Goal: Information Seeking & Learning: Stay updated

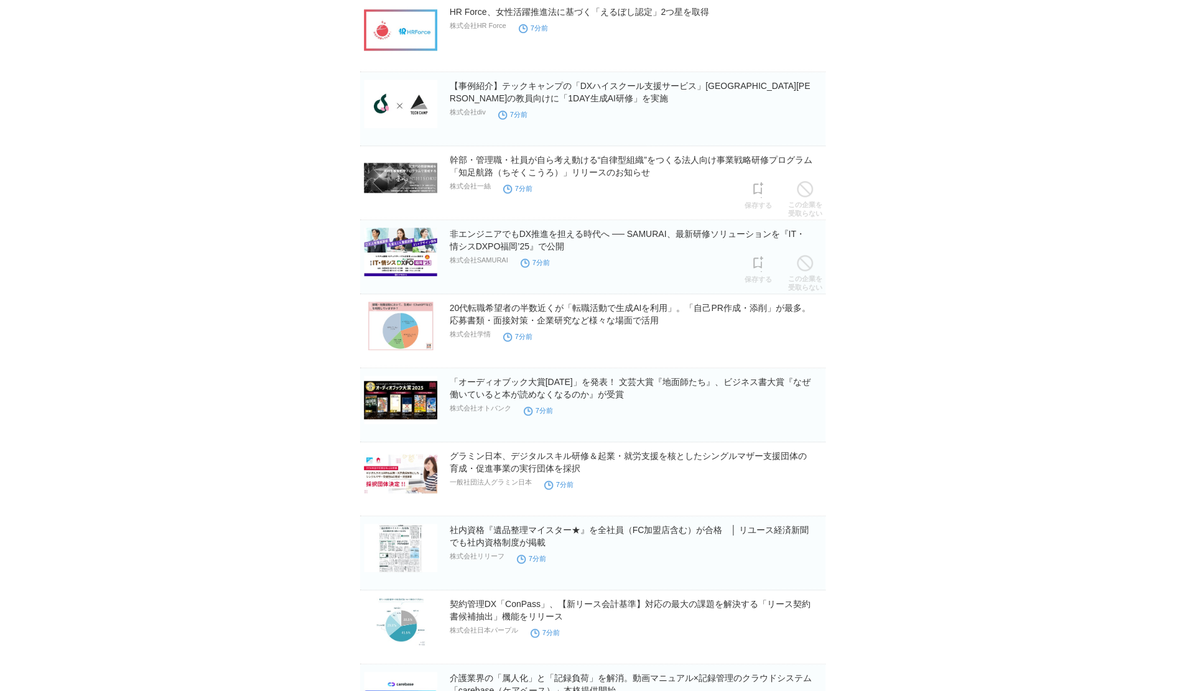
scroll to position [497, 0]
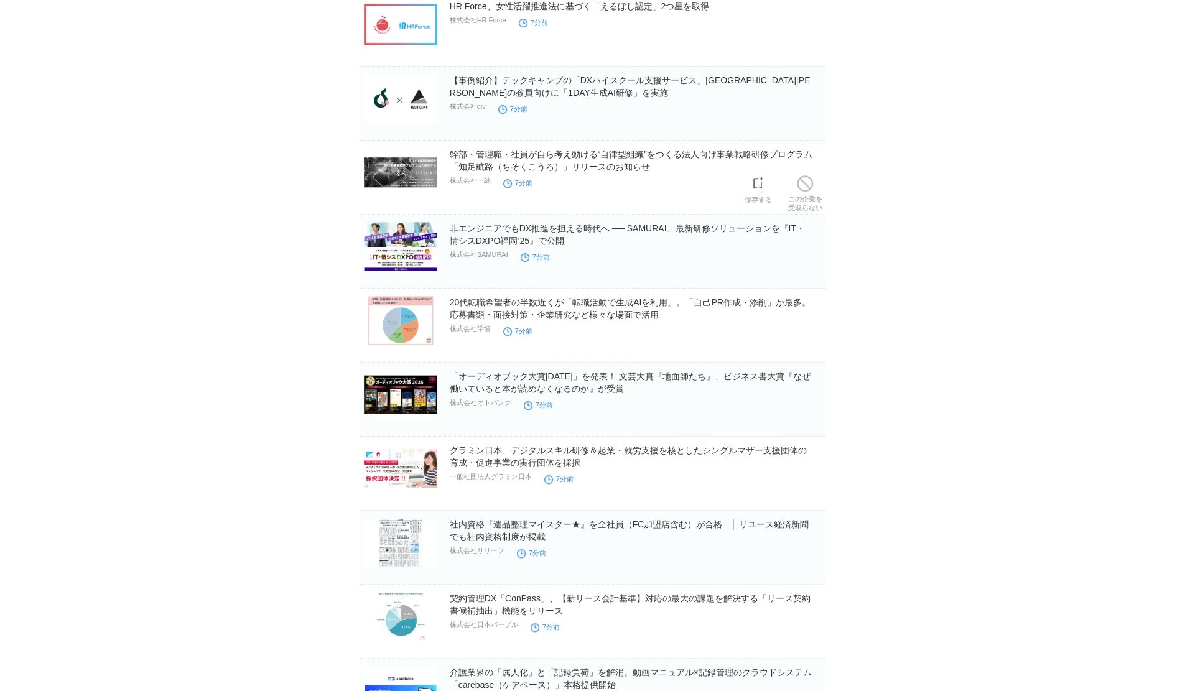
click at [596, 157] on link "幹部・管理職・社員が自ら考え動ける“自律型組織”をつくる法人向け事業戦略研修プログラム「知足航路（ちそくこうろ）」リリースのお知らせ" at bounding box center [631, 160] width 363 height 22
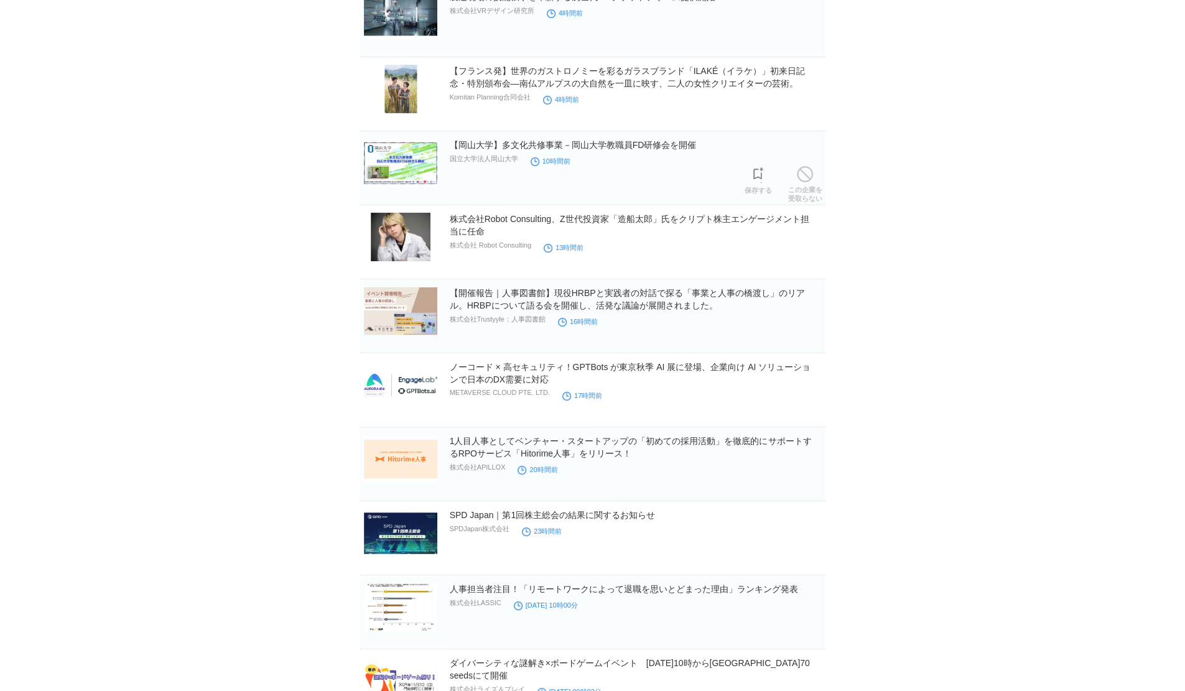
scroll to position [3544, 0]
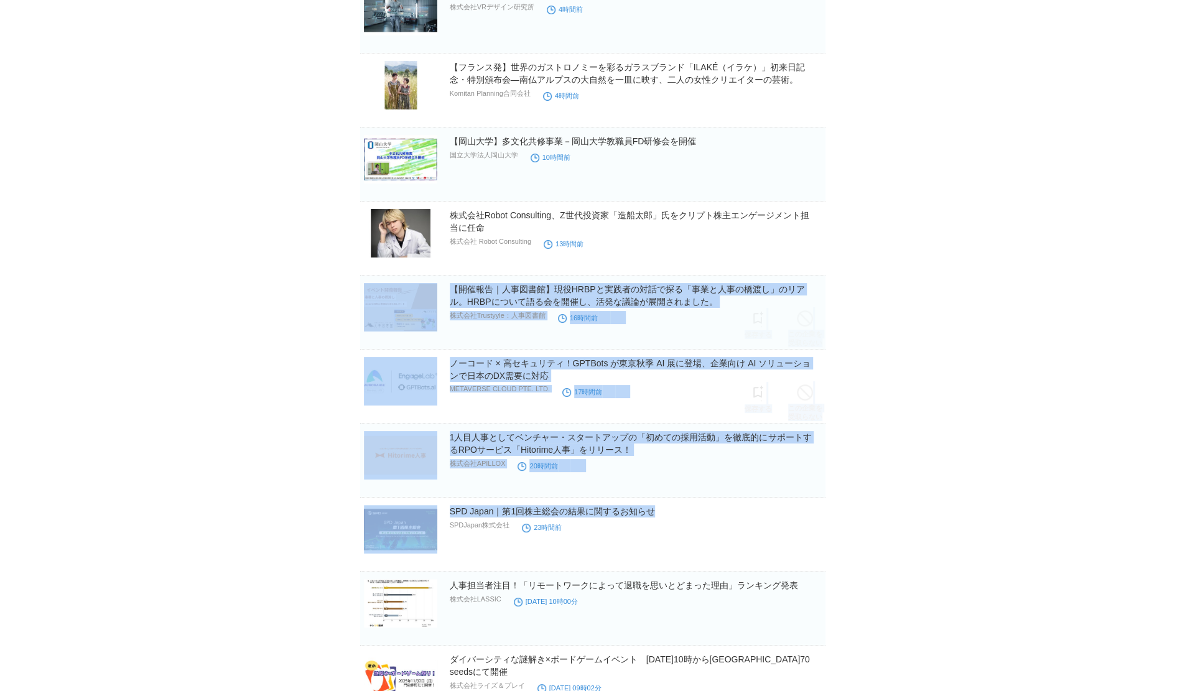
drag, startPoint x: 395, startPoint y: 323, endPoint x: 1004, endPoint y: 497, distance: 632.7
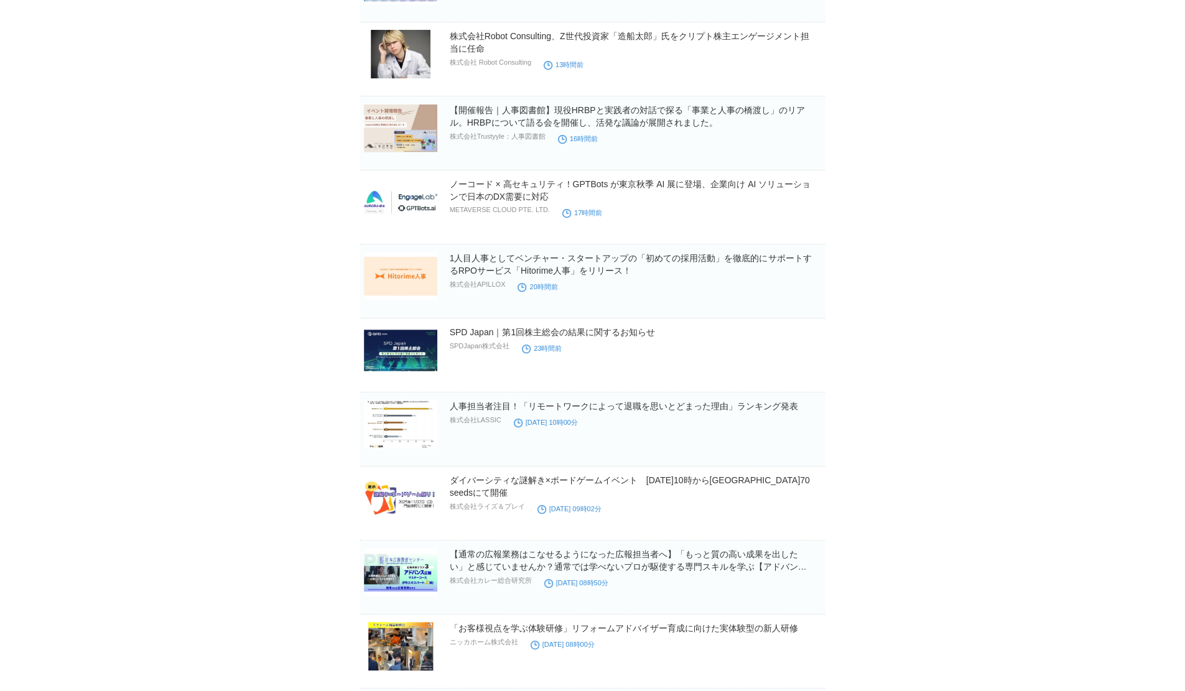
scroll to position [3731, 0]
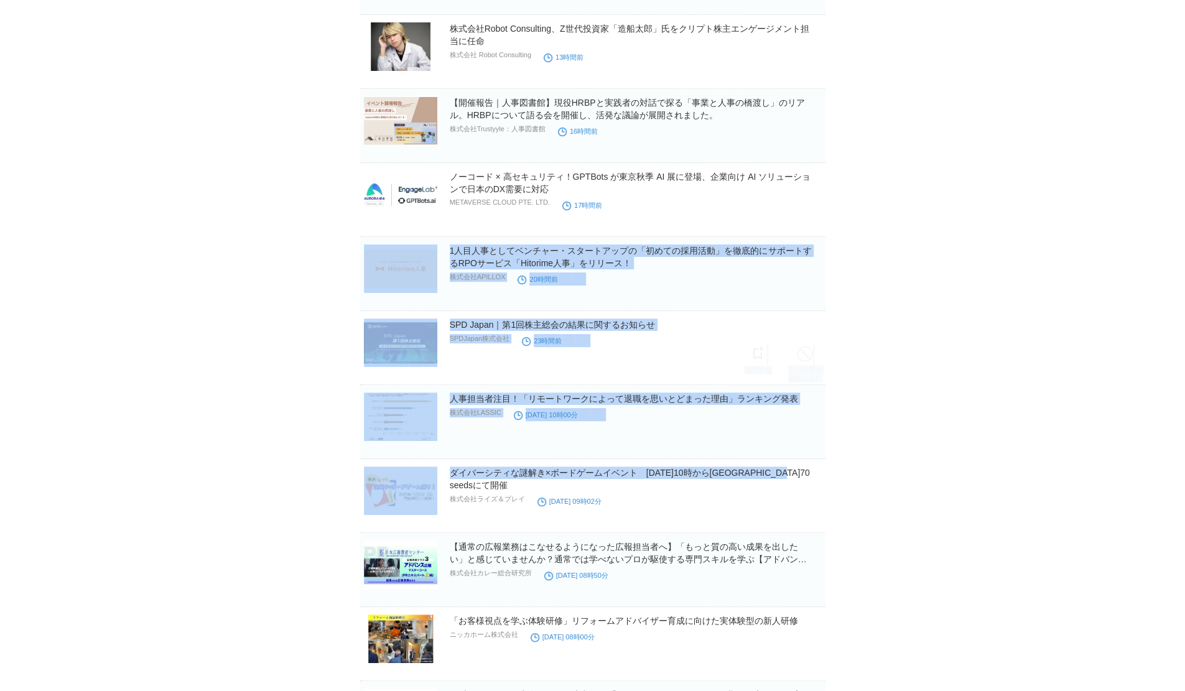
drag, startPoint x: 873, startPoint y: 461, endPoint x: 221, endPoint y: 243, distance: 687.6
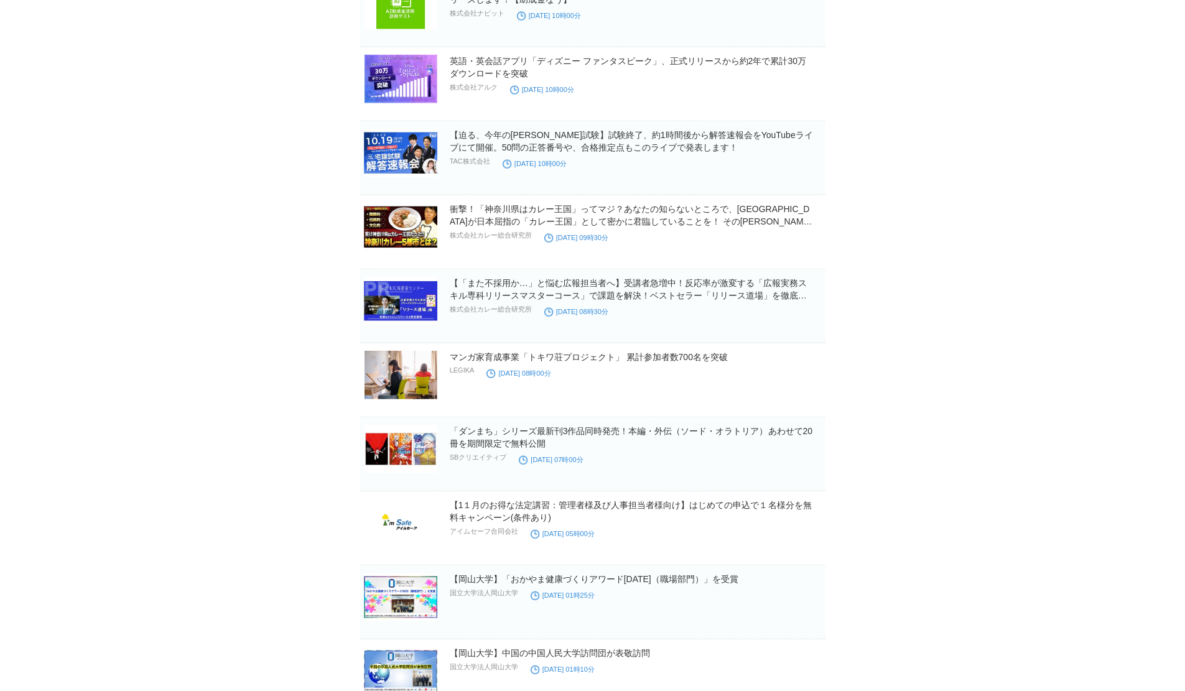
scroll to position [5832, 0]
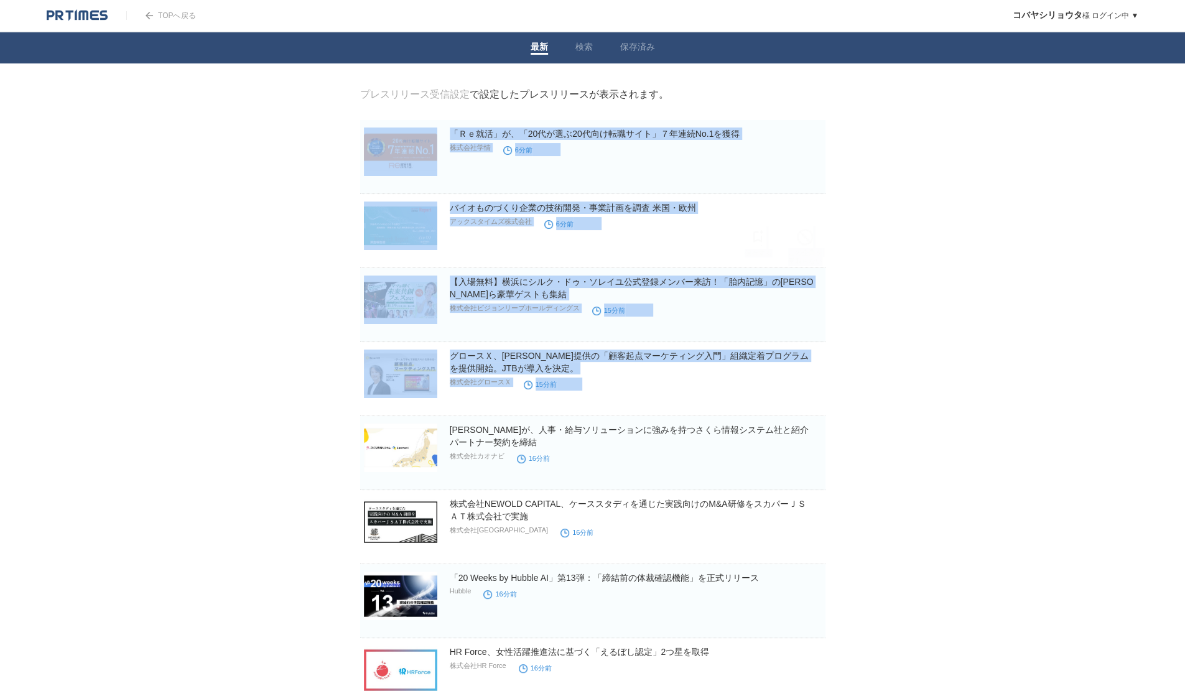
drag, startPoint x: 324, startPoint y: 170, endPoint x: 950, endPoint y: 403, distance: 668.2
